Goal: Communication & Community: Participate in discussion

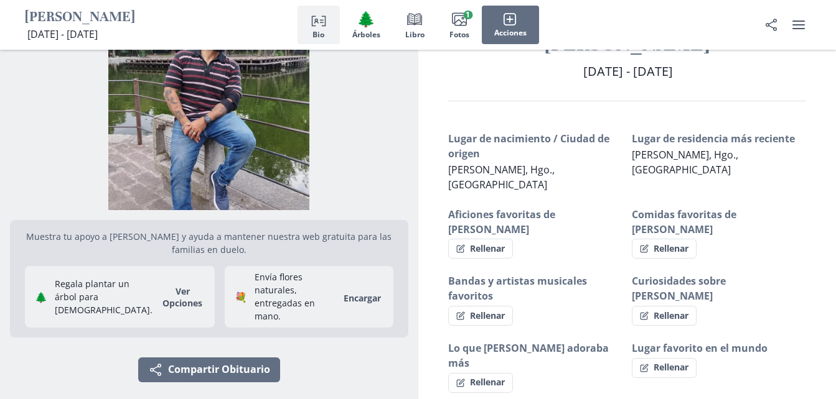
scroll to position [50, 0]
click at [486, 238] on button "Rellenar" at bounding box center [480, 248] width 65 height 20
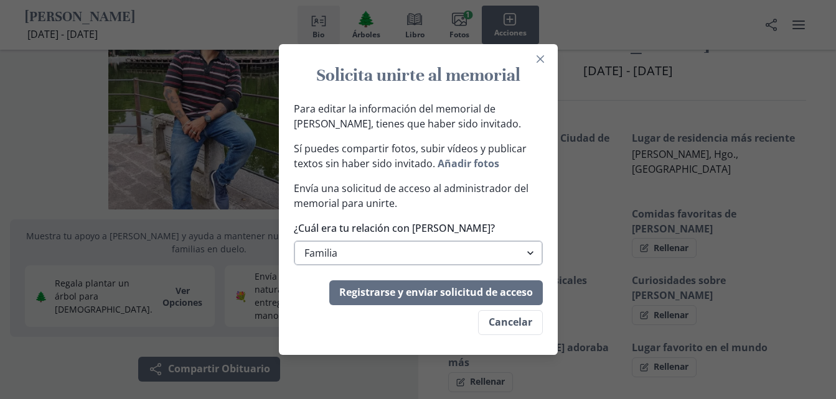
click at [535, 251] on select "Familia Familia extendida Amigo/a Compañero/a de trabajo Otro" at bounding box center [418, 253] width 249 height 25
click at [298, 241] on select "Familia Familia extendida Amigo/a Compañero/a de trabajo Otro" at bounding box center [418, 253] width 249 height 25
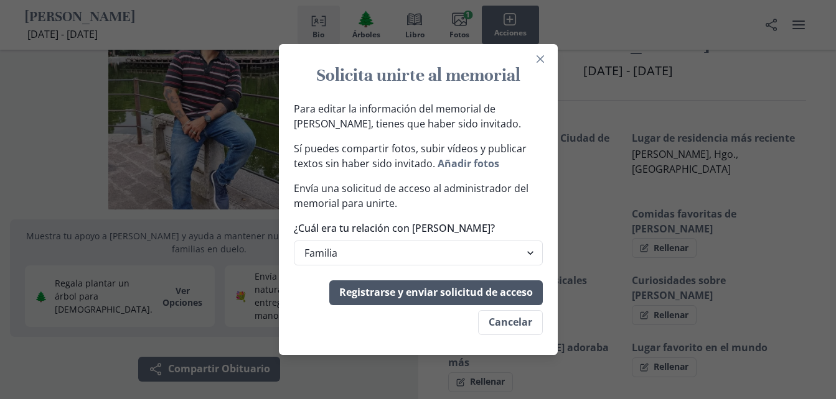
click at [454, 294] on button "Registrarse y enviar solicitud de acceso" at bounding box center [435, 293] width 213 height 25
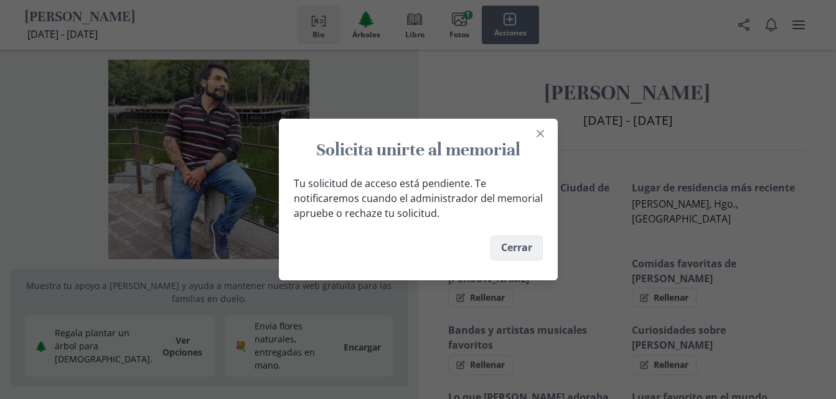
click at [519, 248] on button "Cerrar" at bounding box center [516, 248] width 52 height 25
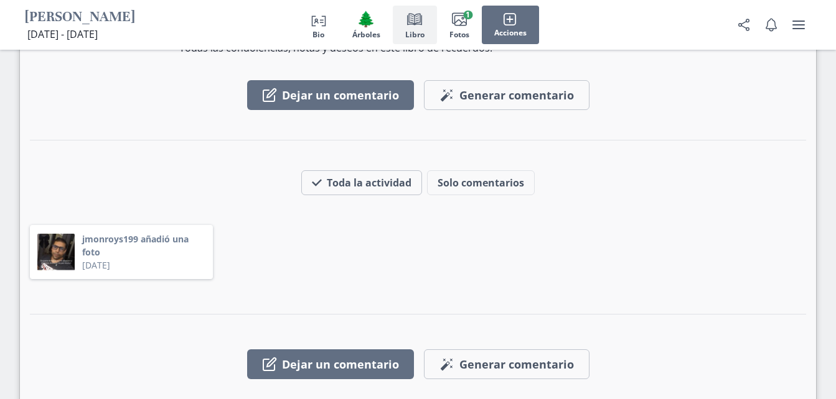
scroll to position [1250, 0]
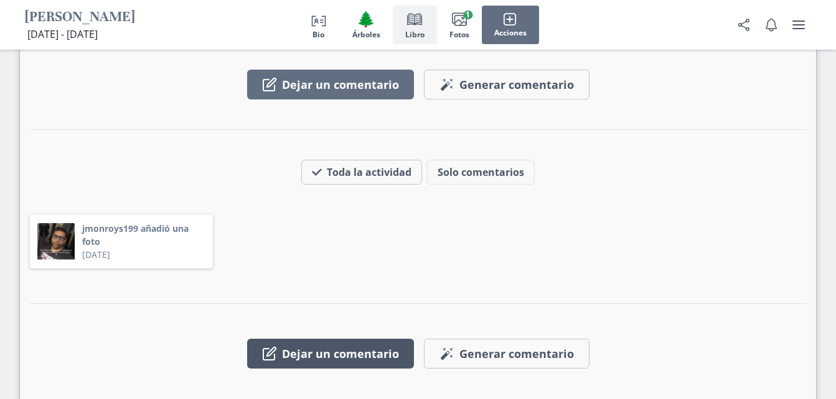
click at [324, 339] on button "Dejar un comentario" at bounding box center [330, 354] width 167 height 30
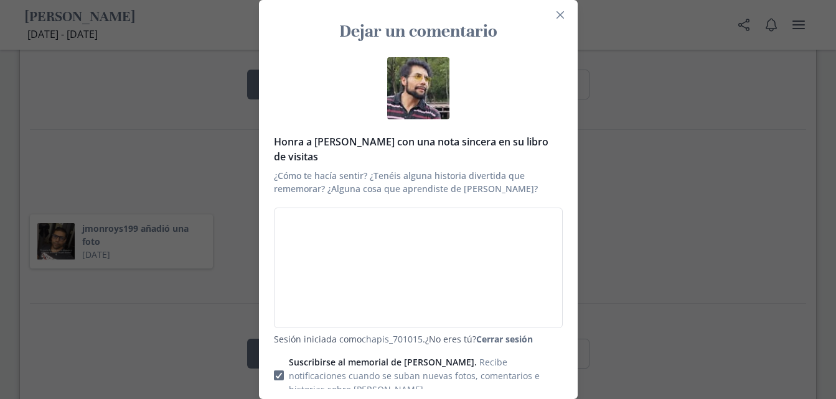
type textarea "M"
type textarea "x"
type textarea "Mi"
type textarea "x"
type textarea "Mi"
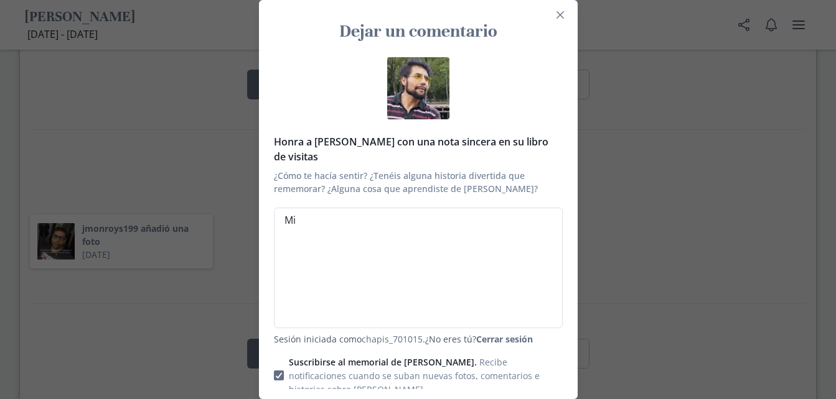
type textarea "x"
type textarea "Mi h"
type textarea "x"
type textarea "Mi he"
type textarea "x"
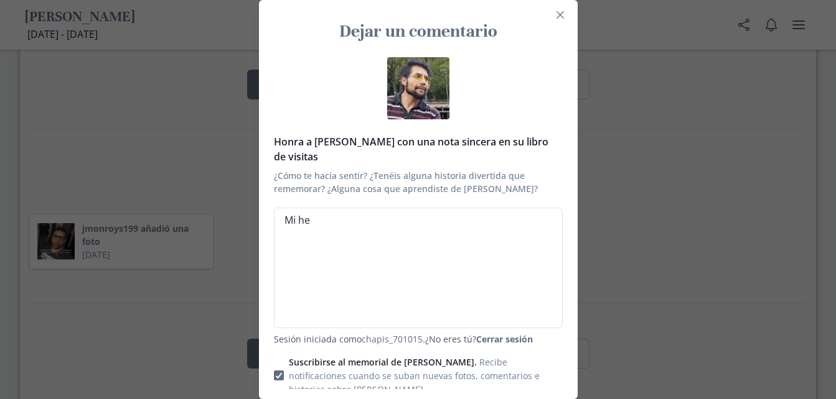
type textarea "Mi her"
type textarea "x"
type textarea "Mi herm"
type textarea "x"
type textarea "Mi herma"
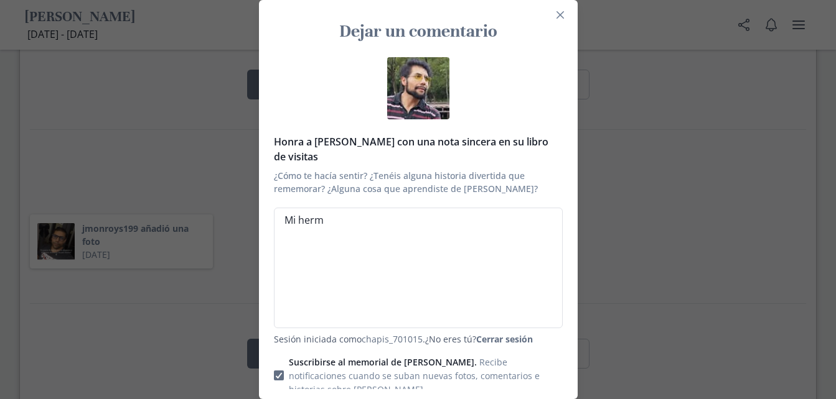
type textarea "x"
type textarea "[PERSON_NAME]"
type textarea "x"
type textarea "Mi hermano"
type textarea "x"
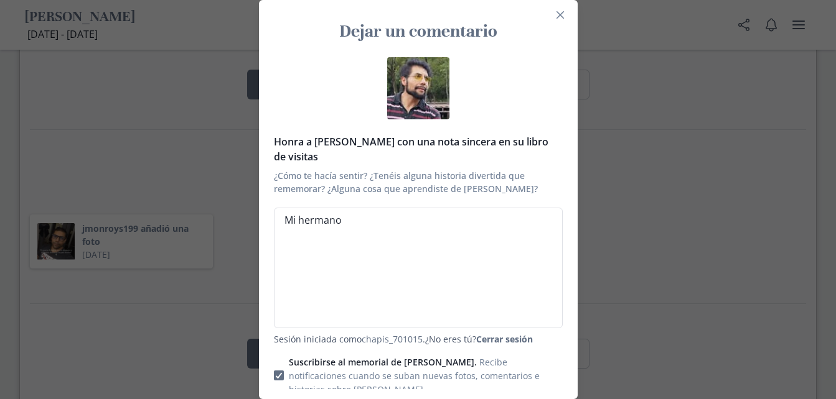
type textarea "Mi hermano"
type textarea "x"
type textarea "Mi hermano f"
type textarea "x"
type textarea "Mi hermano fu"
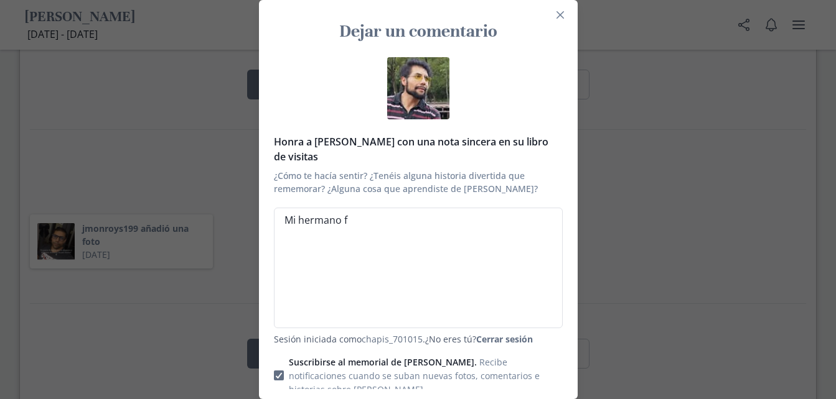
type textarea "x"
type textarea "Mi hermano fue"
type textarea "x"
type textarea "Mi hermano fue"
type textarea "x"
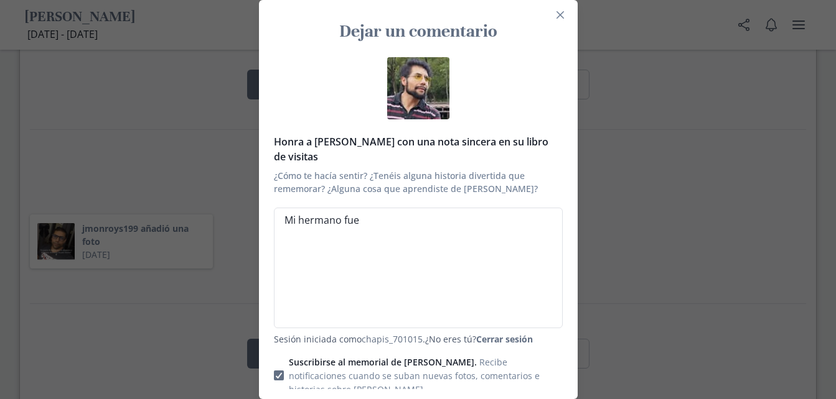
type textarea "Mi hermano fue u"
type textarea "x"
type textarea "Mi hermano fue un"
type textarea "x"
type textarea "Mi hermano fue un"
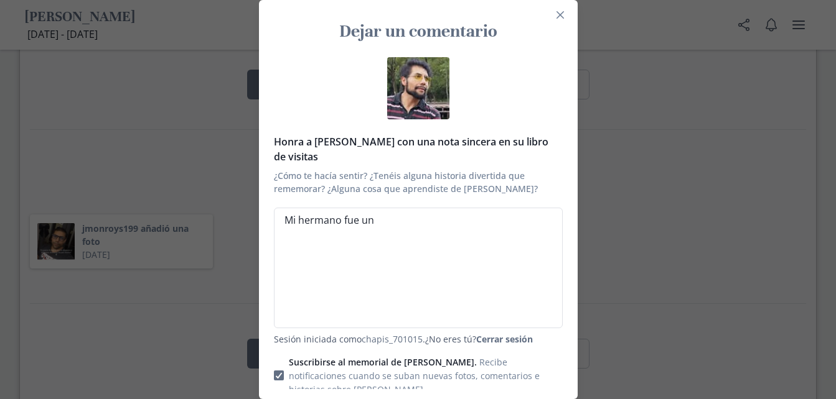
type textarea "x"
type textarea "Mi hermano fue un g"
type textarea "x"
type textarea "Mi hermano fue un gr"
type textarea "x"
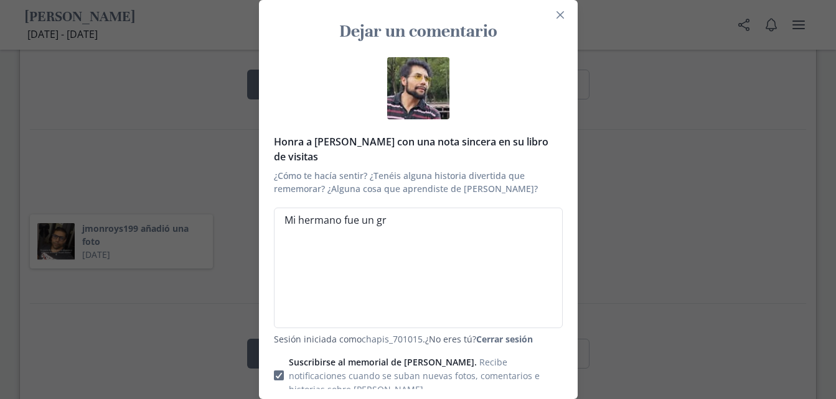
type textarea "Mi hermano fue un gra"
type textarea "x"
type textarea "Mi hermano fue un gran"
type textarea "x"
type textarea "Mi hermano fue un gran"
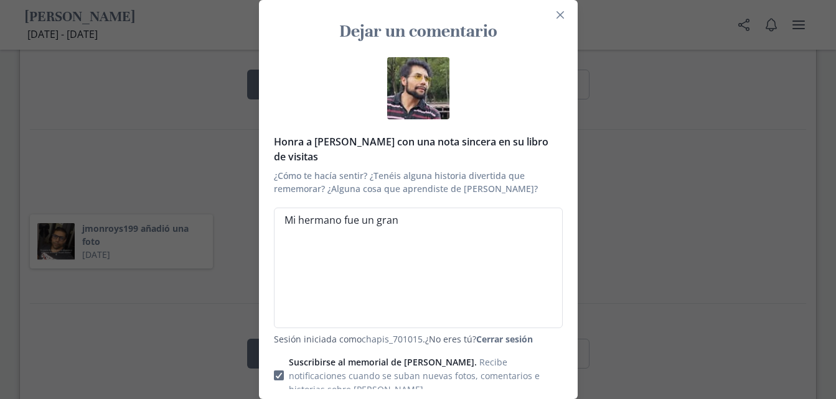
type textarea "x"
type textarea "Mi hermano fue un gran h"
type textarea "x"
type textarea "Mi hermano fue un gran ho"
type textarea "x"
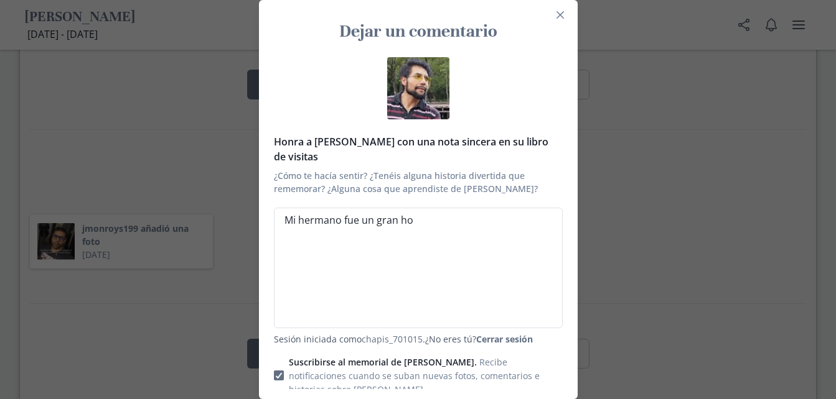
type textarea "Mi hermano fue un gran hom"
type textarea "x"
type textarea "Mi hermano fue un gran homb"
type textarea "x"
type textarea "Mi hermano fue un gran hombr"
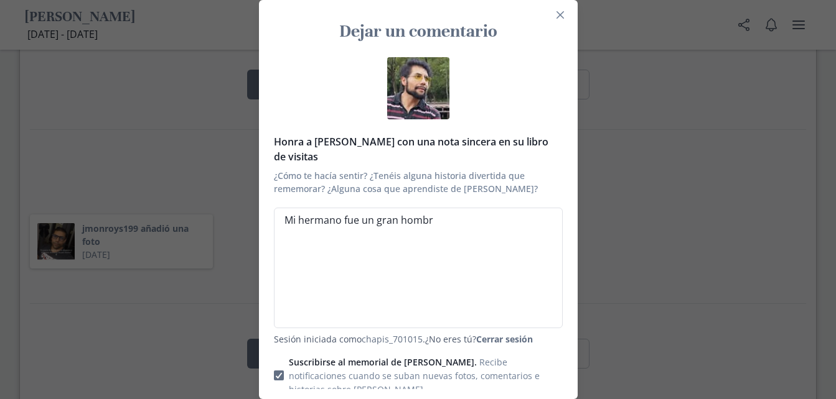
type textarea "x"
type textarea "Mi hermano fue un gran hombre"
type textarea "x"
type textarea "Mi hermano fue un gran hombre,"
type textarea "x"
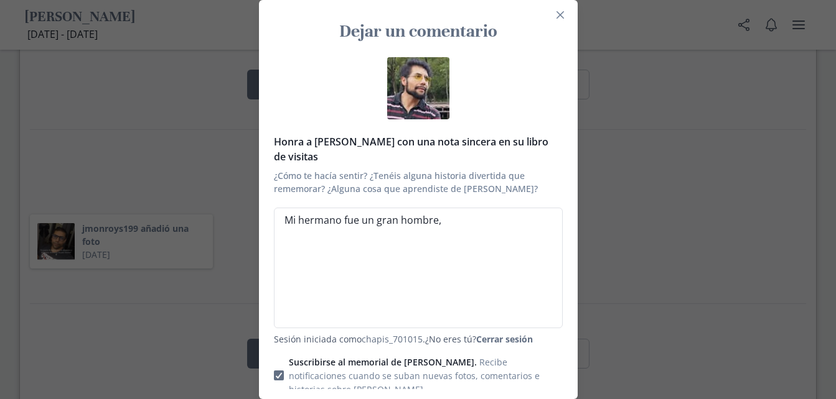
type textarea "Mi hermano fue un gran hombre,"
type textarea "x"
type textarea "Mi hermano fue un gran hombre, y"
type textarea "x"
type textarea "Mi hermano fue un gran hombre, yo"
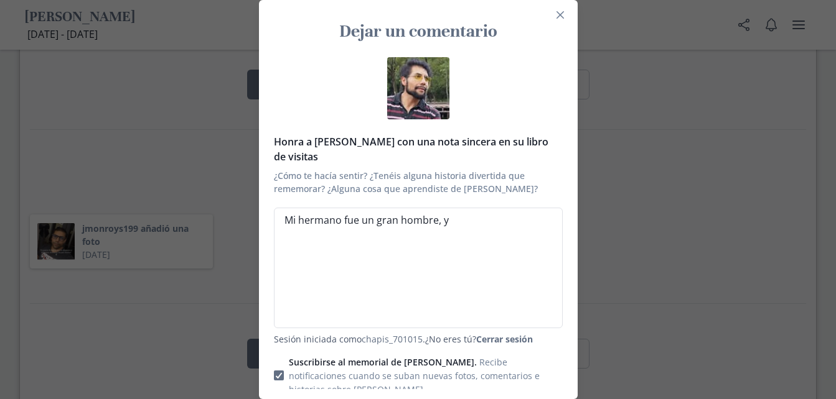
type textarea "x"
type textarea "Mi hermano fue un gran hombre, yo"
type textarea "x"
type textarea "Mi hermano fue un gran hombre, yo l"
type textarea "x"
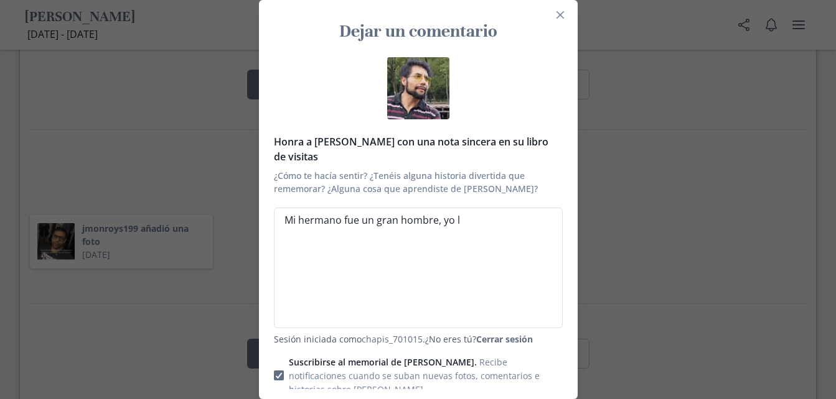
type textarea "Mi hermano fue un gran hombre, yo le"
type textarea "x"
type textarea "Mi hermano fue un gran hombre, yo le"
type textarea "x"
type textarea "Mi hermano fue un gran hombre, yo le l"
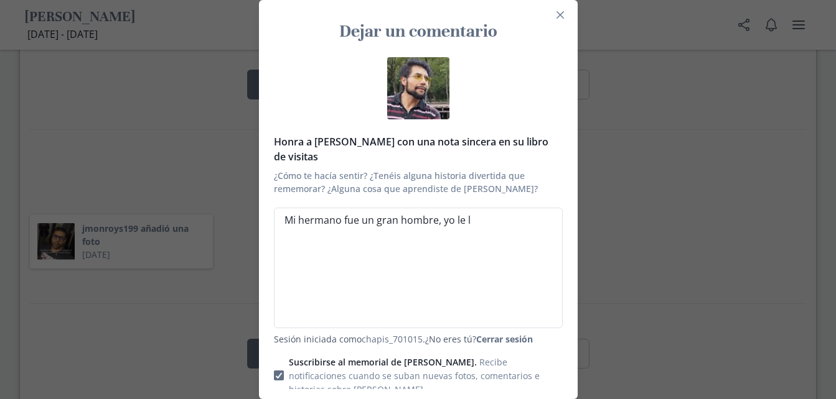
type textarea "x"
type textarea "Mi hermano fue un gran hombre, yo le ll"
type textarea "x"
type textarea "Mi hermano fue un gran hombre, yo le lle"
type textarea "x"
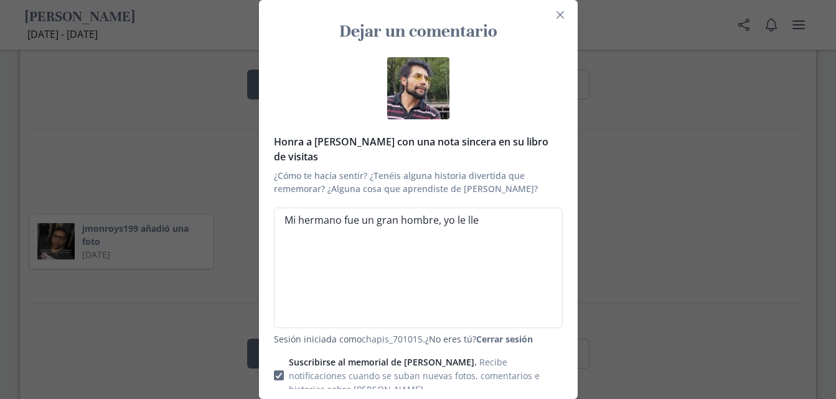
type textarea "Mi hermano fue un gran hombre, yo le llev"
type textarea "x"
type textarea "Mi hermano fue un gran hombre, yo le lleva"
type textarea "x"
type textarea "Mi hermano fue un gran hombre, yo le llevab"
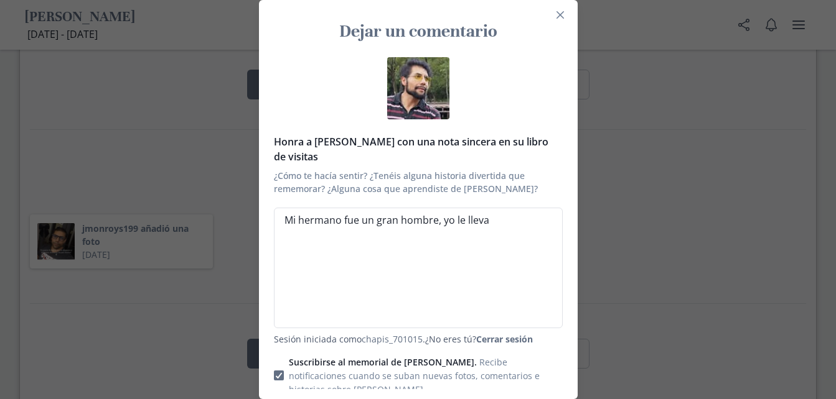
type textarea "x"
type textarea "Mi hermano fue un gran hombre, yo le llevaba"
type textarea "x"
type textarea "Mi hermano fue un gran hombre, yo le llevaba"
type textarea "x"
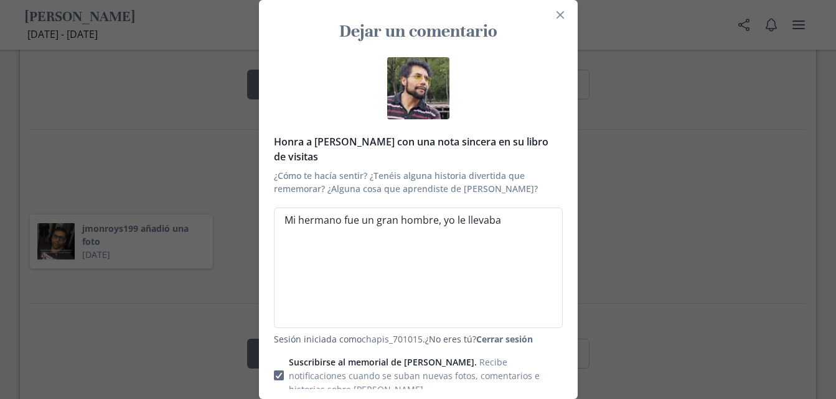
type textarea "Mi hermano fue un gran hombre, yo le llevaba a"
type textarea "x"
type textarea "Mi hermano fue un gran hombre, yo le llevaba al"
type textarea "x"
type textarea "Mi hermano fue un gran hombre, yo le llevaba al"
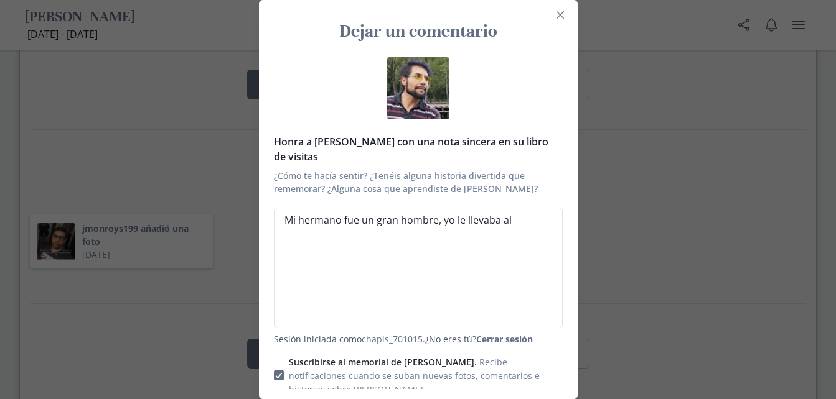
type textarea "x"
type textarea "Mi hermano fue un gran hombre, yo le llevaba al k"
type textarea "x"
type textarea "Mi hermano fue un gran hombre, yo le llevaba al ki"
type textarea "x"
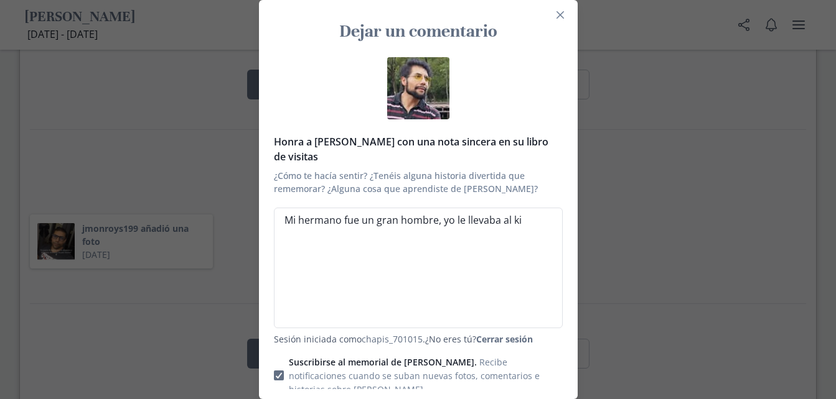
type textarea "Mi hermano fue un gran hombre, yo le llevaba al kin"
type textarea "x"
type textarea "Mi hermano fue un gran hombre, yo le llevaba al kind"
type textarea "x"
type textarea "Mi hermano fue un gran hombre, yo le llevaba al kinde"
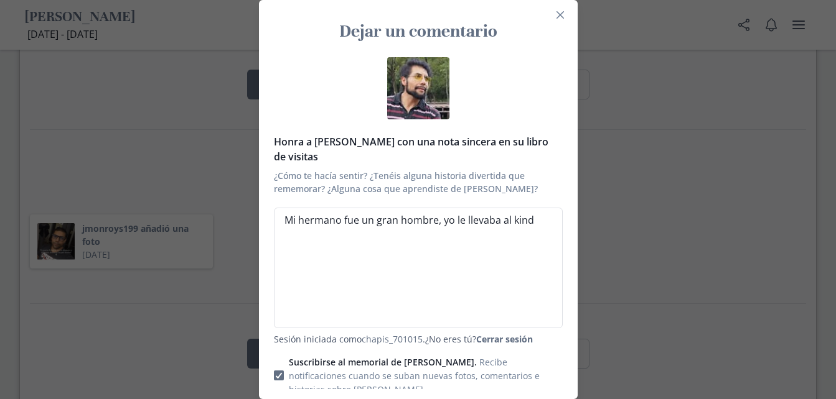
type textarea "x"
type textarea "Mi hermano fue un gran hombre, yo le llevaba al kinder"
type textarea "x"
type textarea "Mi hermano fue un gran hombre, yo le llevaba al kinder"
type textarea "x"
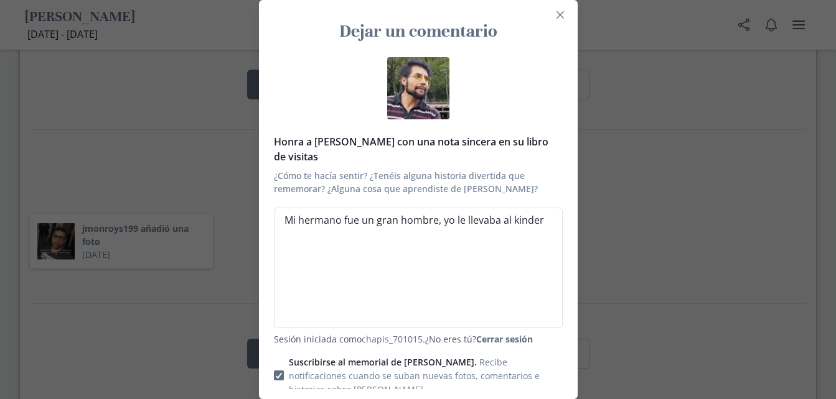
type textarea "Mi hermano fue un gran hombre, yo le llevaba al kinder c"
type textarea "x"
type textarea "Mi hermano fue un gran hombre, yo le llevaba al kinder cu"
type textarea "x"
type textarea "Mi hermano fue un gran hombre, yo le llevaba al kinder cua"
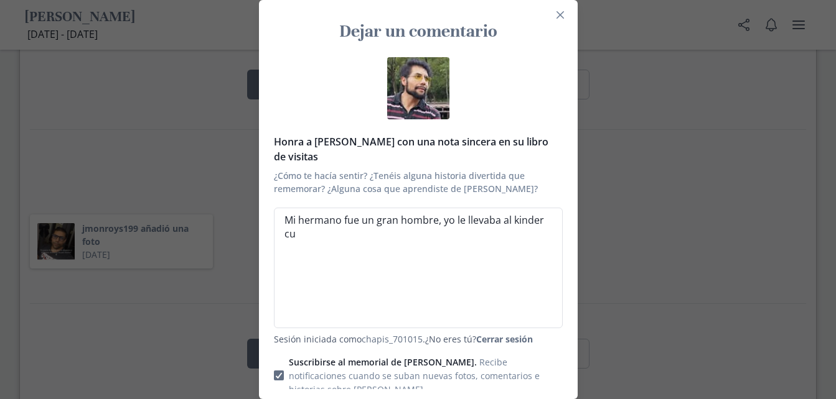
type textarea "x"
type textarea "Mi hermano fue un gran hombre, yo le llevaba al kinder cuan"
type textarea "x"
type textarea "Mi hermano fue un gran hombre, yo le llevaba al kinder cuand"
type textarea "x"
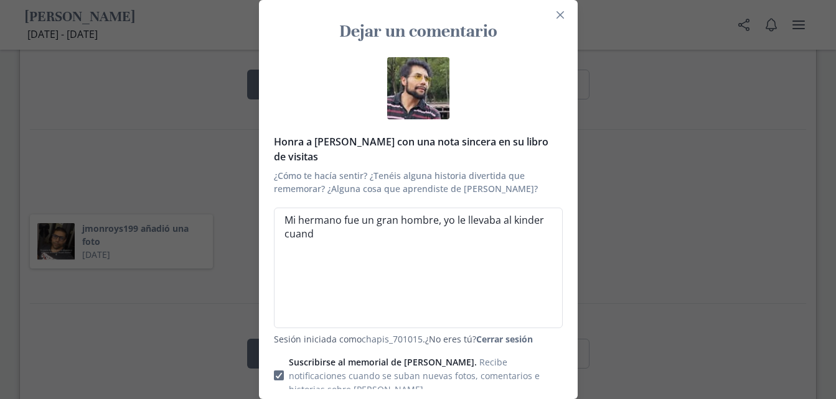
type textarea "Mi hermano fue un gran hombre, yo le llevaba al kinder cuando"
type textarea "x"
type textarea "Mi hermano fue un gran hombre, yo le llevaba al kinder cuando"
type textarea "x"
type textarea "Mi hermano fue un gran hombre, yo le llevaba al kinder cuando e"
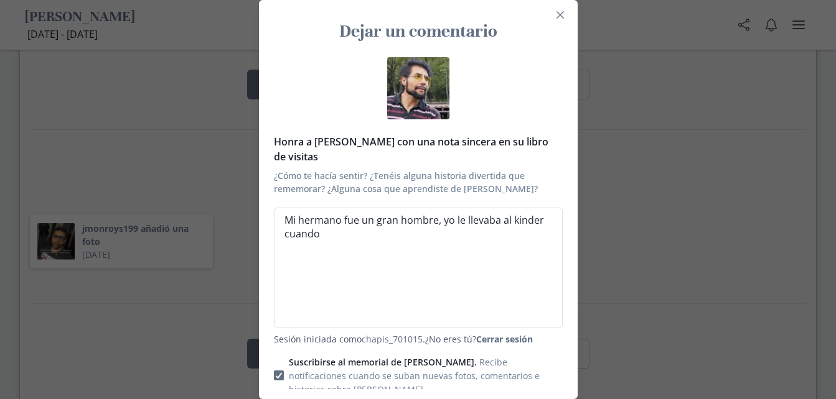
type textarea "x"
type textarea "Mi hermano fue un gran hombre, yo le llevaba al kinder cuando er"
type textarea "x"
type textarea "Mi hermano fue un gran hombre, yo le llevaba al kinder cuando era"
type textarea "x"
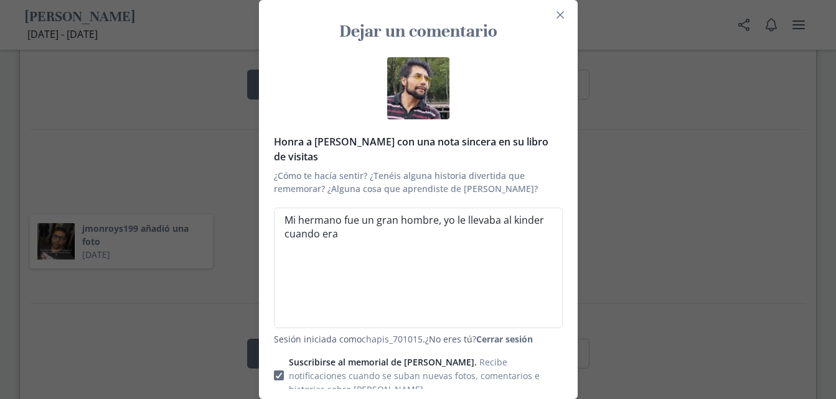
type textarea "Mi hermano fue un gran hombre, yo le llevaba al kinder cuando era"
type textarea "x"
type textarea "Mi hermano fue un gran hombre, yo le llevaba al kinder cuando era c"
type textarea "x"
type textarea "Mi hermano fue un gran hombre, yo le llevaba al kinder cuando era ch"
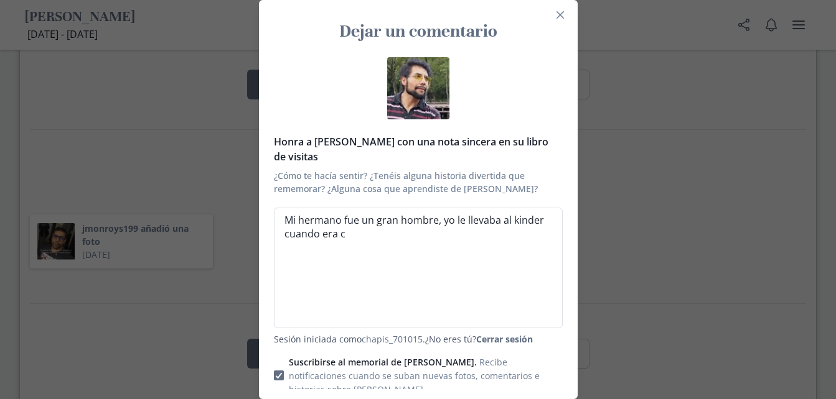
type textarea "x"
type textarea "Mi hermano fue un gran hombre, yo le llevaba al kinder cuando era chi"
type textarea "x"
type textarea "Mi hermano fue un gran hombre, yo le llevaba al kinder cuando era chiq"
type textarea "x"
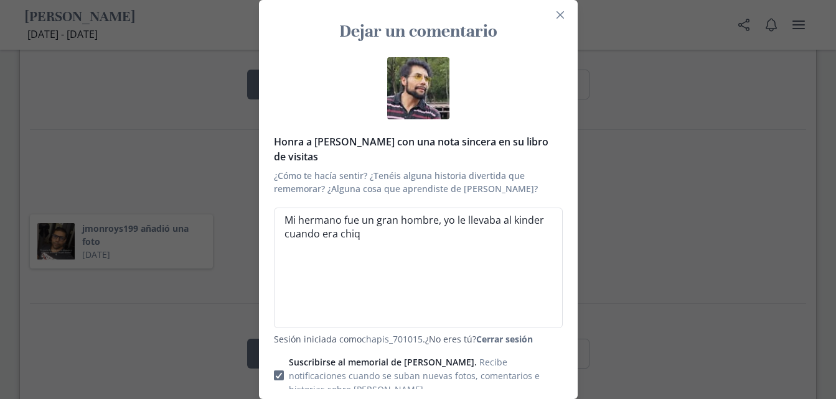
type textarea "Mi hermano fue un gran hombre, yo le llevaba al kinder cuando era chiqu"
type textarea "x"
type textarea "Mi hermano fue un gran hombre, yo le llevaba al kinder cuando era chiqui"
type textarea "x"
type textarea "Mi hermano fue un gran hombre, yo le llevaba al kinder cuando era chiquit"
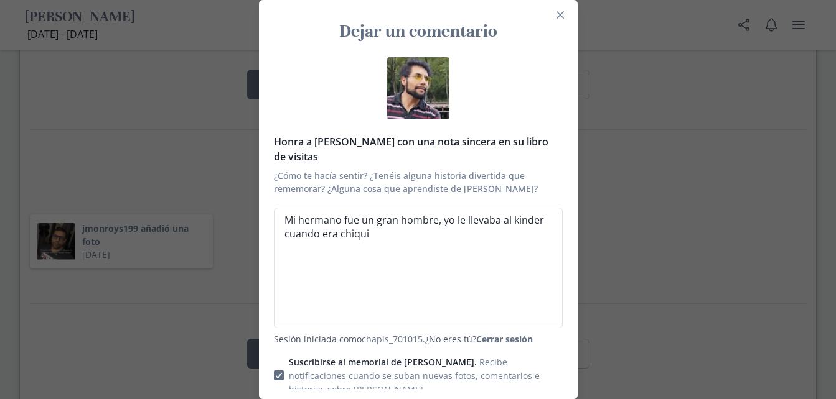
type textarea "x"
type textarea "Mi hermano fue un gran hombre, yo le llevaba al kinder cuando era chiquito"
type textarea "x"
type textarea "Mi hermano fue un gran hombre, yo le llevaba al kinder cuando era chiquito"
type textarea "x"
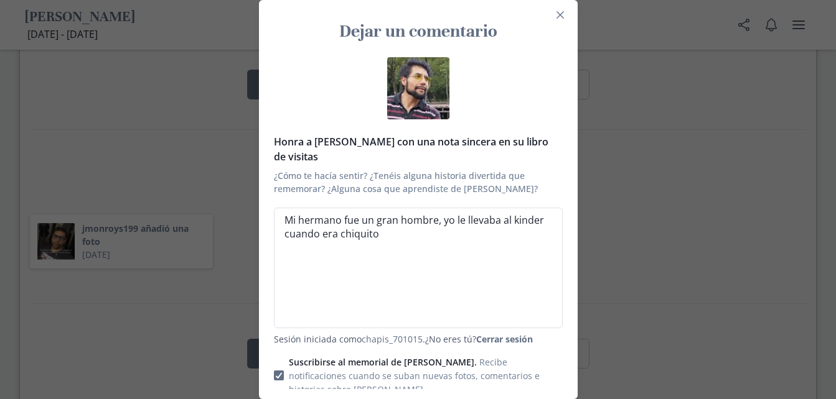
type textarea "Mi hermano fue un gran hombre, yo le llevaba al kinder cuando era chiquito s"
type textarea "x"
type textarea "Mi hermano fue un gran hombre, yo le llevaba al kinder cuando era chiquito si"
type textarea "x"
type textarea "Mi hermano fue un gran hombre, yo le llevaba al kinder cuando era chiquito sie"
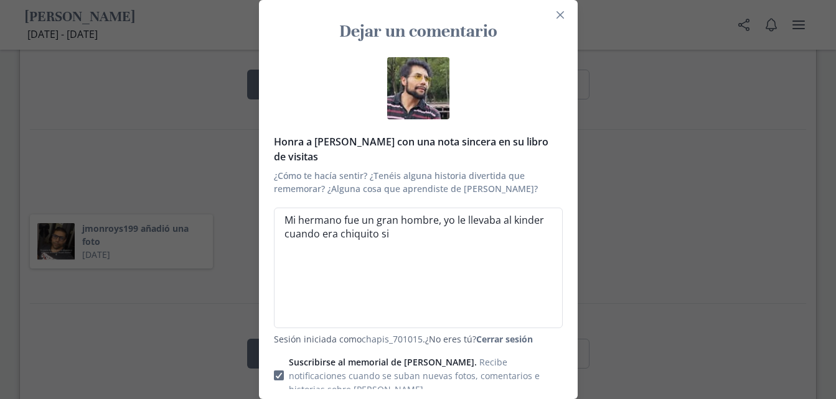
type textarea "x"
type textarea "Mi hermano fue un gran hombre, yo le llevaba al kinder cuando era [PERSON_NAME]"
type textarea "x"
type textarea "Mi hermano fue un gran hombre, yo le llevaba al kinder cuando era [PERSON_NAME]"
type textarea "x"
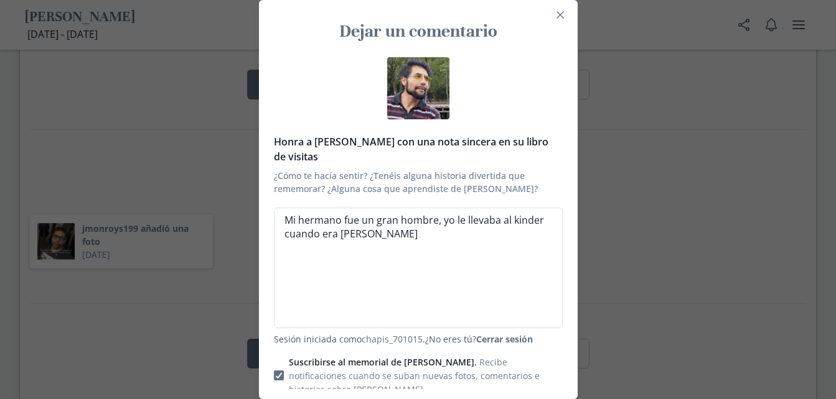
type textarea "Mi hermano fue un gran hombre, yo le llevaba al kinder cuando era [PERSON_NAME]"
type textarea "x"
type textarea "Mi hermano fue un gran hombre, yo le llevaba al kinder cuando era chiquito siem…"
type textarea "x"
type textarea "Mi hermano fue un gran hombre, yo le llevaba al kinder cuando era chiquito siem…"
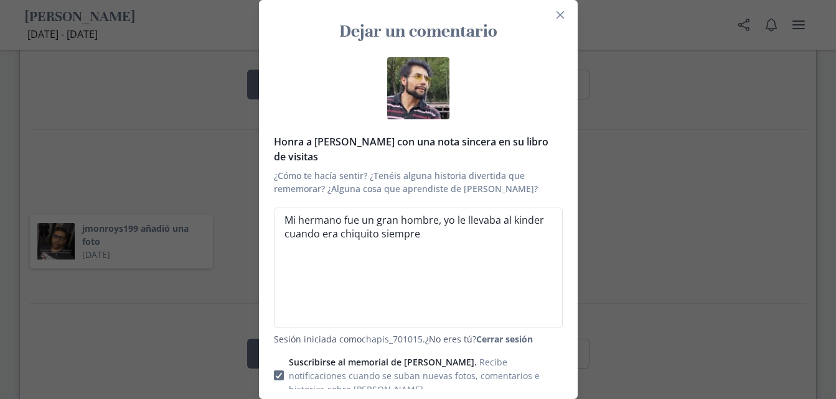
type textarea "x"
type textarea "Mi hermano fue un gran hombre, yo le llevaba al kinder cuando era chiquito siem…"
type textarea "x"
type textarea "Mi hermano fue un gran hombre, yo le llevaba al kinder cuando era chiquito siem…"
type textarea "x"
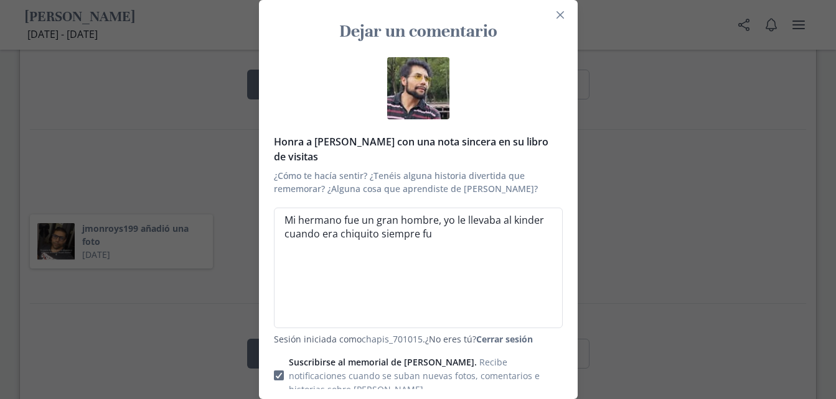
type textarea "Mi hermano fue un gran hombre, yo le llevaba al kinder cuando era chiquito siem…"
type textarea "x"
type textarea "Mi hermano fue un gran hombre, yo le llevaba al kinder cuando era chiquito siem…"
type textarea "x"
type textarea "Mi hermano fue un gran hombre, yo le llevaba al kinder cuando era chiquito siem…"
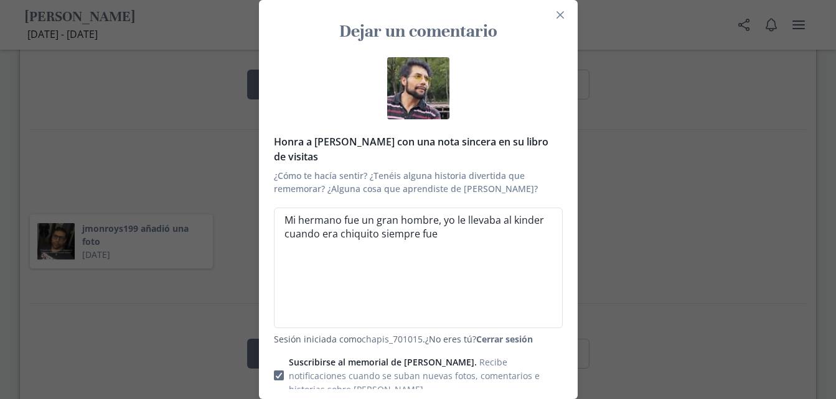
type textarea "x"
type textarea "Mi hermano fue un gran hombre, yo le llevaba al kinder cuando era [PERSON_NAME]…"
type textarea "x"
type textarea "Mi hermano fue un gran hombre, yo le llevaba al kinder cuando era chiquito siem…"
type textarea "x"
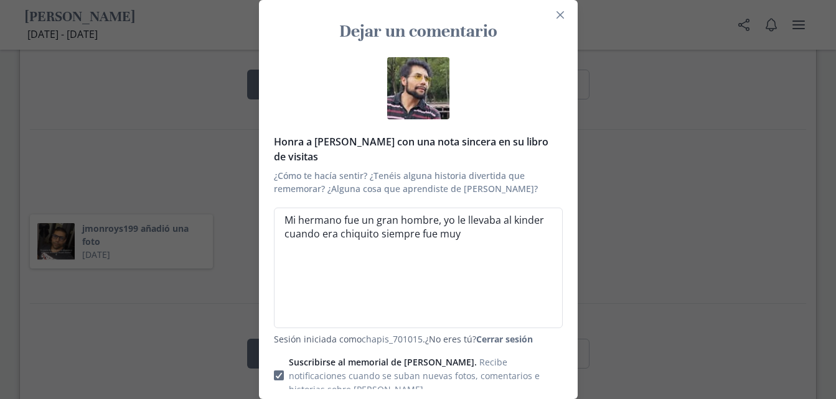
type textarea "Mi hermano fue un gran hombre, yo le llevaba al kinder cuando era chiquito siem…"
type textarea "x"
type textarea "Mi hermano fue un gran hombre, yo le llevaba al kinder cuando era chiquito siem…"
type textarea "x"
type textarea "Mi hermano fue un gran hombre, yo le llevaba al kinder cuando era [PERSON_NAME]…"
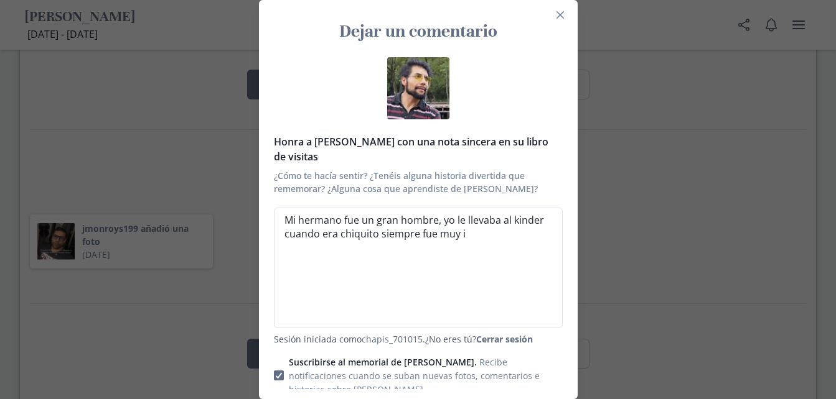
type textarea "x"
type textarea "Mi hermano fue un gran hombre, yo le llevaba al kinder cuando era chiquito siem…"
type textarea "x"
type textarea "Mi hermano fue un gran hombre, yo le llevaba al kinder cuando era chiquito siem…"
type textarea "x"
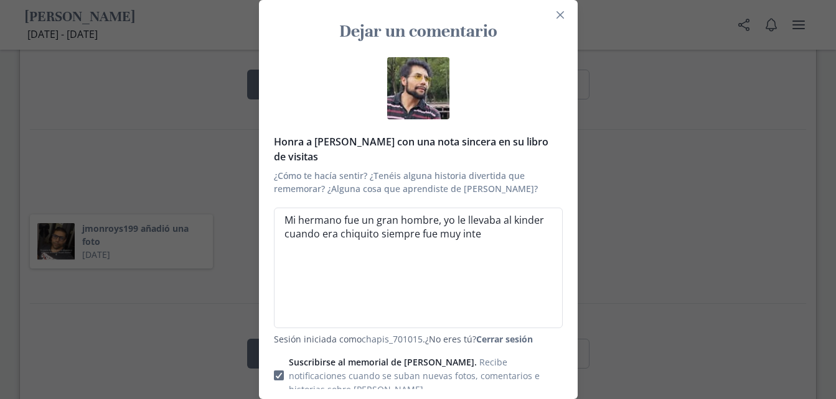
type textarea "Mi hermano fue un gran hombre, yo le llevaba al kinder cuando era chiquito siem…"
type textarea "x"
type textarea "Mi hermano fue un gran hombre, yo le llevaba al kinder cuando era chiquito siem…"
type textarea "x"
type textarea "Mi hermano fue un gran hombre, yo le llevaba al kinder cuando era chiquito siem…"
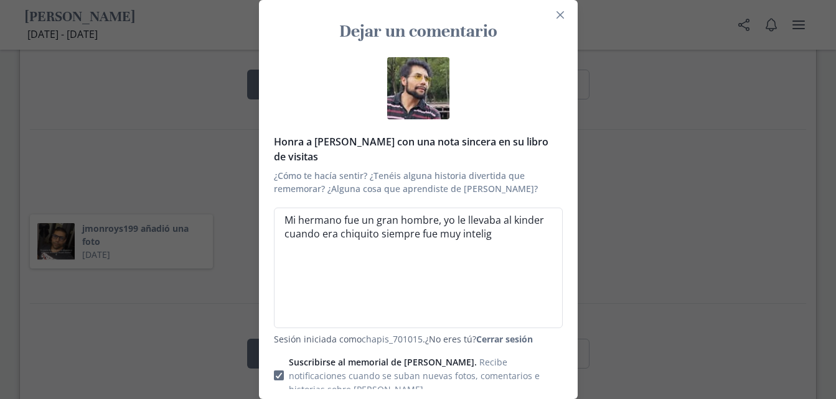
type textarea "x"
type textarea "Mi hermano fue un gran hombre, yo le llevaba al kinder cuando era chiquito siem…"
type textarea "x"
type textarea "Mi hermano fue un gran hombre, yo le llevaba al kinder cuando era chiquito siem…"
type textarea "x"
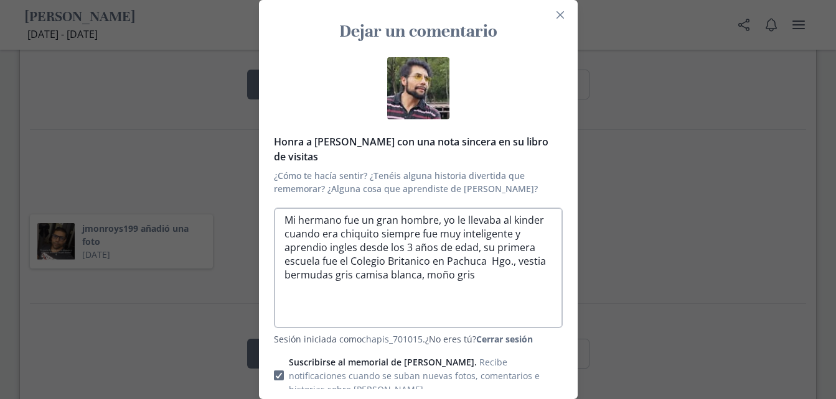
click at [383, 264] on textarea "Mi hermano fue un gran hombre, yo le llevaba al kinder cuando era chiquito siem…" at bounding box center [418, 268] width 289 height 121
click at [508, 263] on textarea "Mi hermano fue un gran hombre, yo le llevaba al kinder cuando era chiquito siem…" at bounding box center [418, 268] width 289 height 121
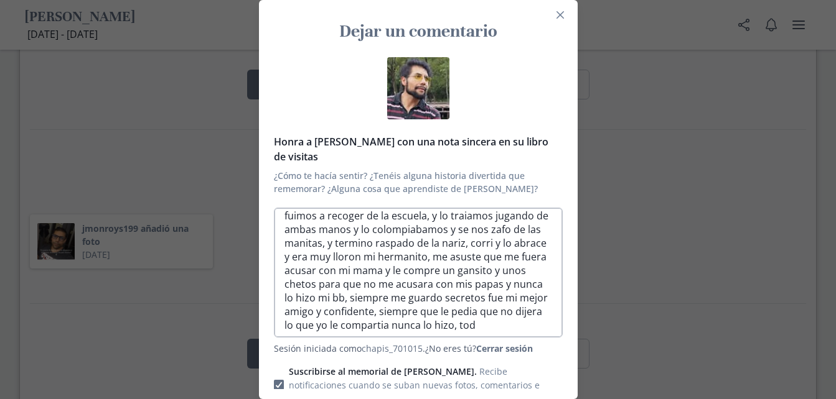
scroll to position [109, 0]
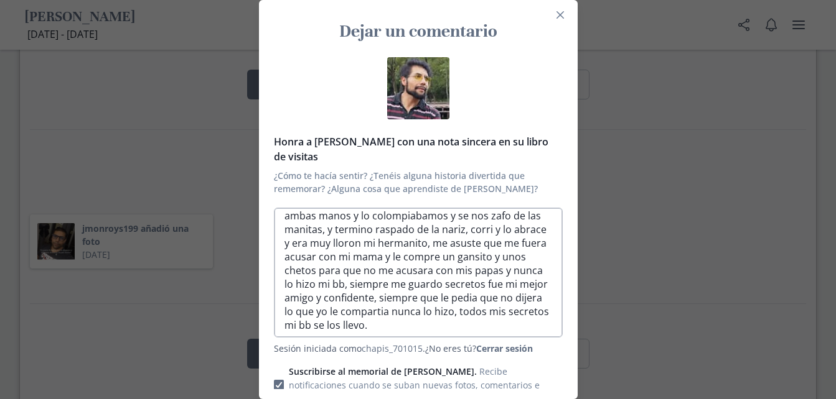
click at [508, 263] on textarea "Mi hermano fue un gran hombre, yo le llevaba al kinder cuando era chiquito siem…" at bounding box center [418, 273] width 289 height 130
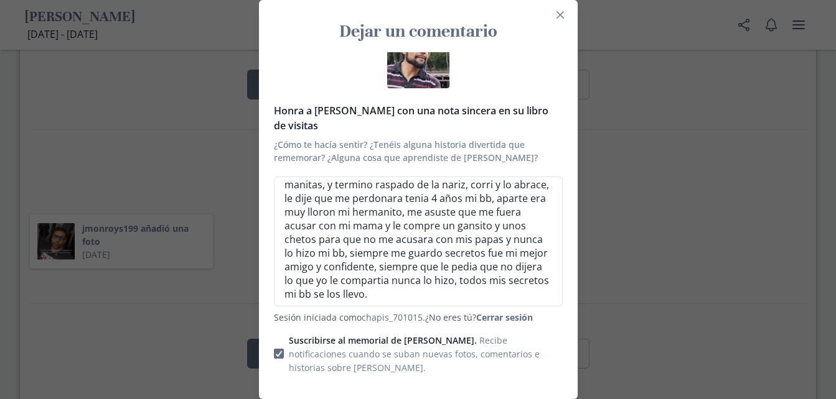
scroll to position [37, 0]
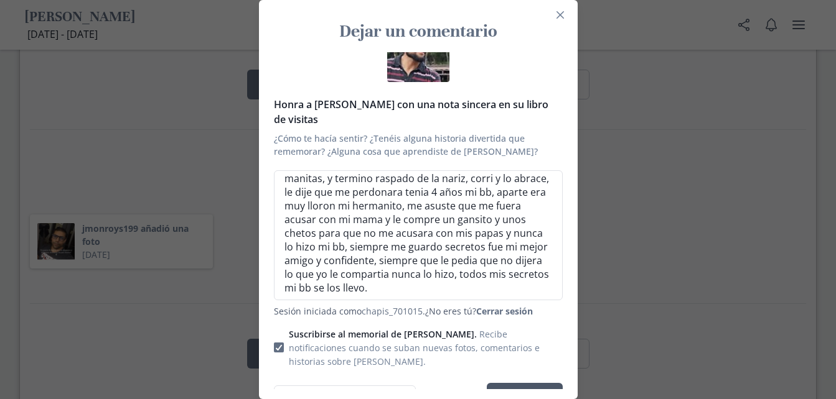
click at [518, 383] on button "Publicar" at bounding box center [525, 398] width 76 height 30
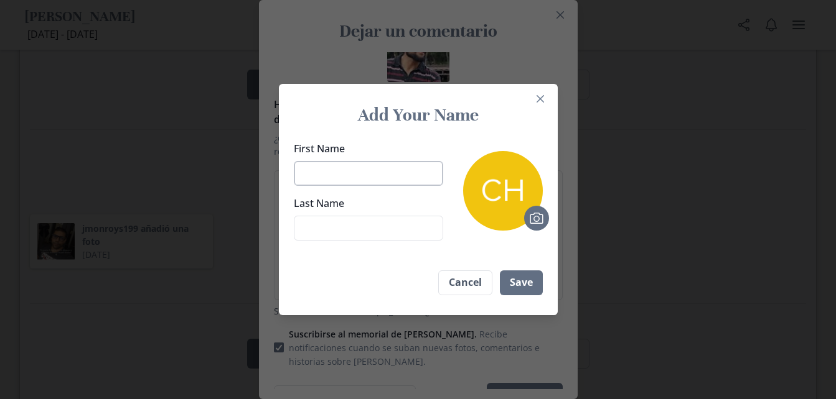
click at [329, 170] on input "First Name" at bounding box center [368, 173] width 149 height 25
click at [307, 231] on input "Last Name" at bounding box center [368, 228] width 149 height 25
click at [528, 286] on button "Save" at bounding box center [521, 283] width 43 height 25
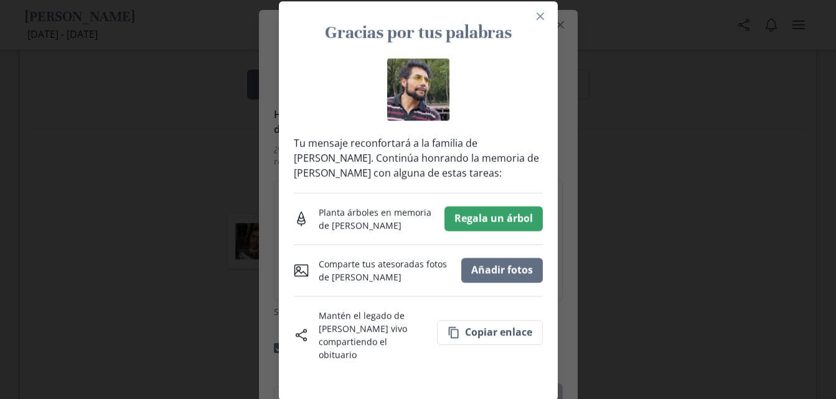
scroll to position [0, 0]
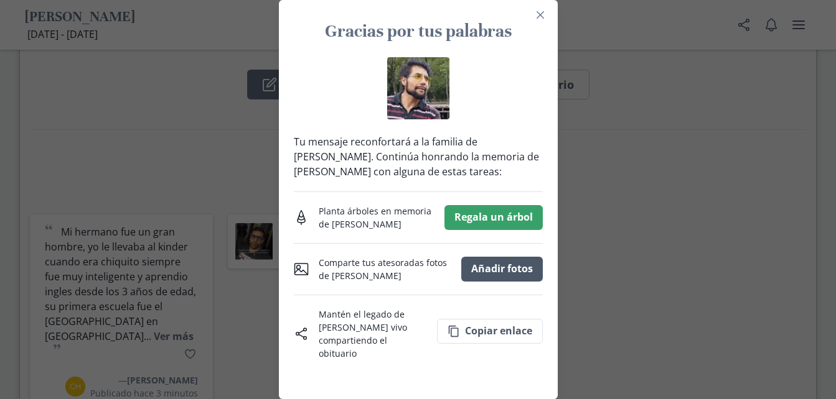
click at [511, 274] on button "Añadir fotos" at bounding box center [501, 269] width 81 height 25
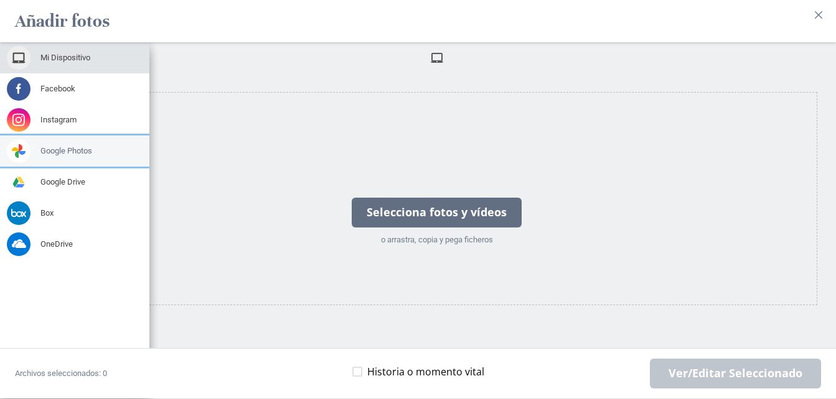
click at [50, 152] on span "Google Photos" at bounding box center [66, 151] width 52 height 11
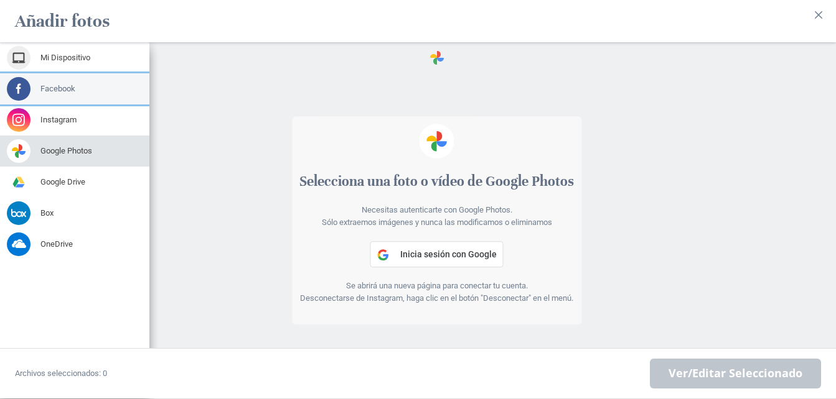
click at [58, 83] on span "Facebook" at bounding box center [57, 88] width 35 height 11
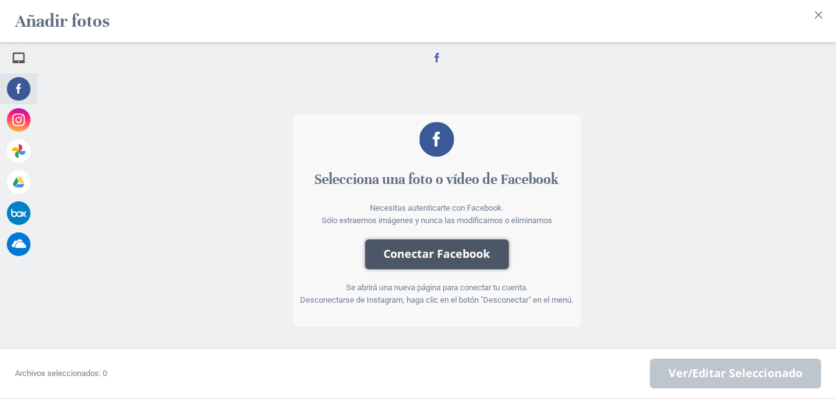
click at [426, 254] on button "Conectar Facebook" at bounding box center [437, 255] width 144 height 30
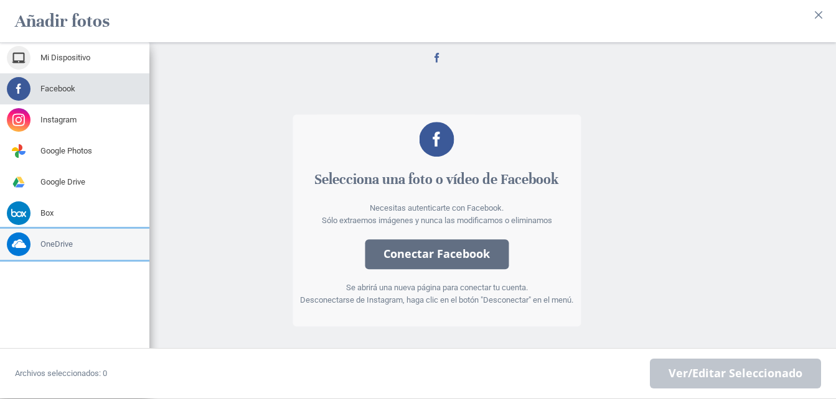
click at [55, 245] on span "OneDrive" at bounding box center [56, 244] width 32 height 11
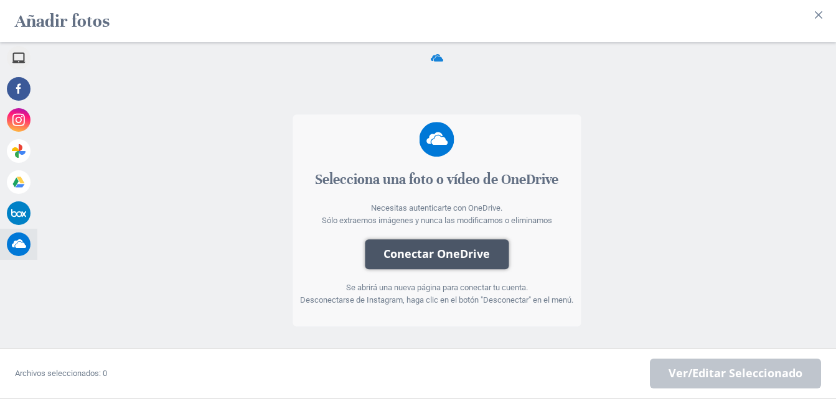
click at [395, 253] on button "Conectar OneDrive" at bounding box center [437, 255] width 144 height 30
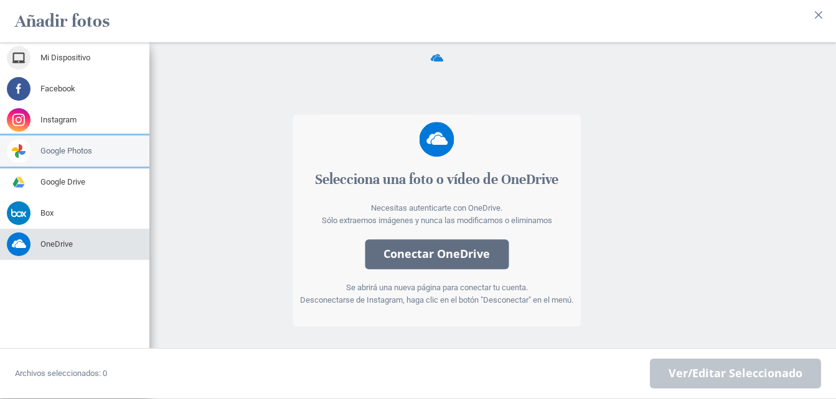
click at [15, 151] on span at bounding box center [19, 151] width 24 height 24
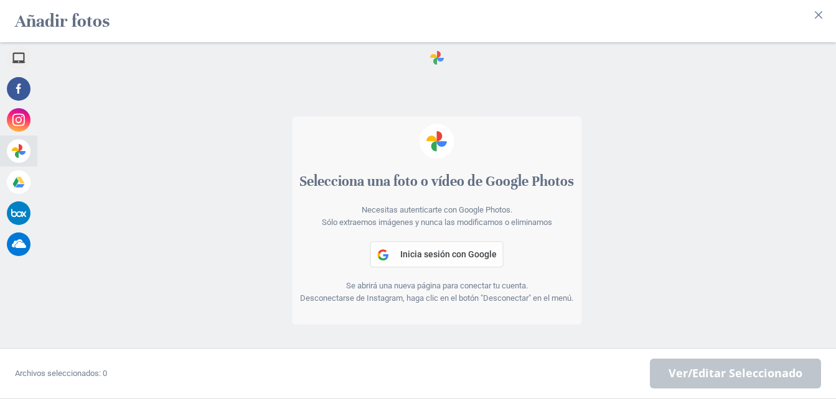
click at [453, 257] on span "Inicia sesión con Google" at bounding box center [448, 254] width 96 height 10
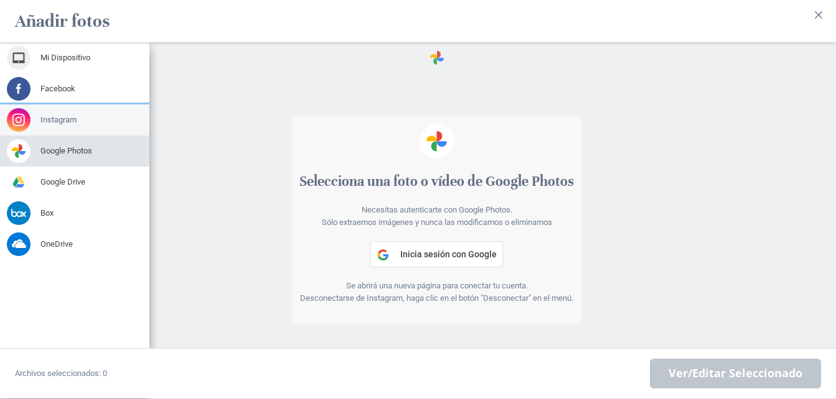
click at [15, 114] on span at bounding box center [19, 120] width 24 height 24
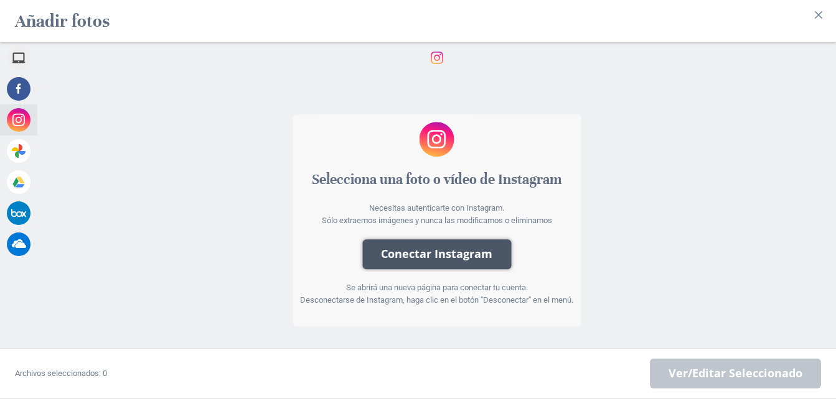
click at [470, 259] on button "Conectar Instagram" at bounding box center [436, 255] width 149 height 30
